Goal: Task Accomplishment & Management: Complete application form

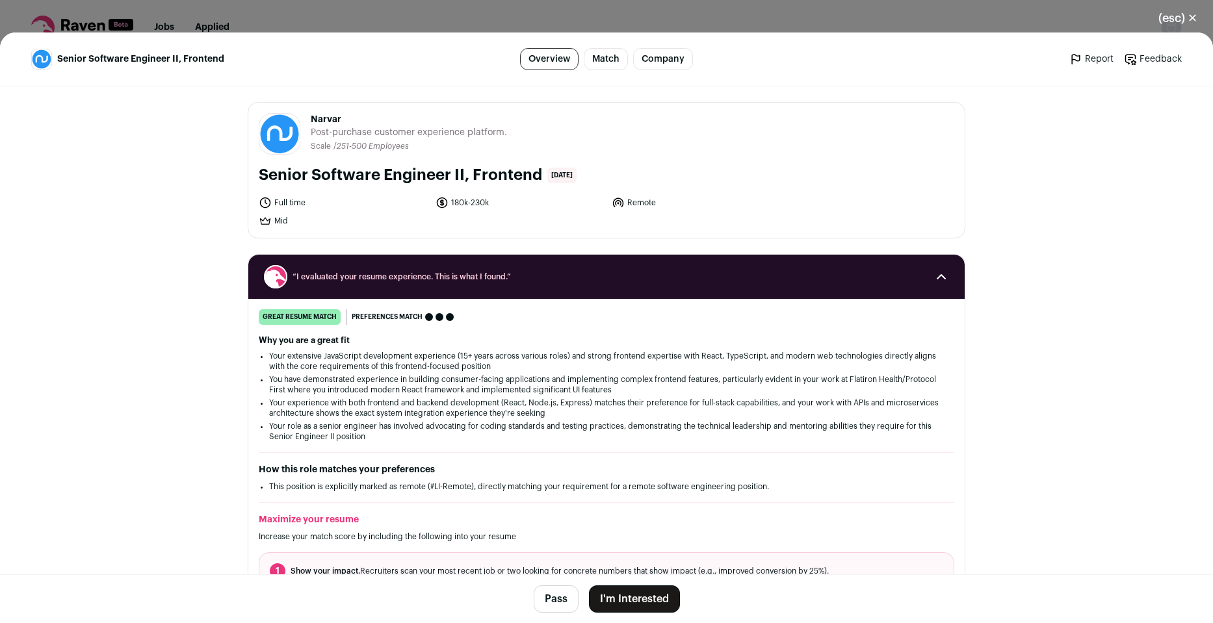
drag, startPoint x: 254, startPoint y: 173, endPoint x: 535, endPoint y: 170, distance: 280.7
click at [535, 170] on h1 "Senior Software Engineer II, Frontend" at bounding box center [400, 175] width 283 height 21
copy h1 "Senior Software Engineer II, Frontend"
click at [628, 600] on button "I'm Interested" at bounding box center [634, 598] width 91 height 27
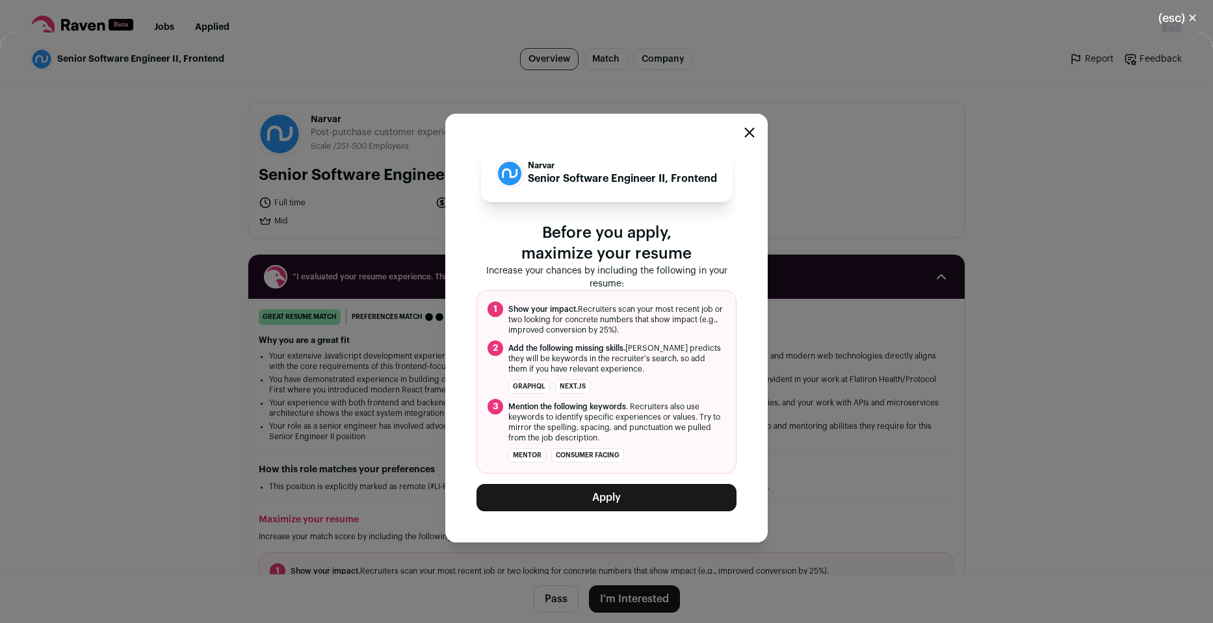
click at [641, 506] on button "Apply" at bounding box center [606, 497] width 260 height 27
